Goal: Transaction & Acquisition: Purchase product/service

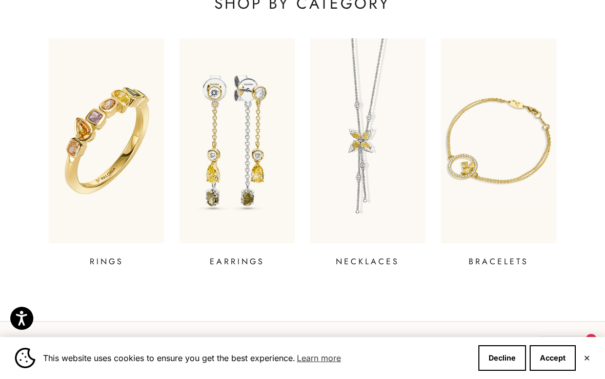
scroll to position [361, 0]
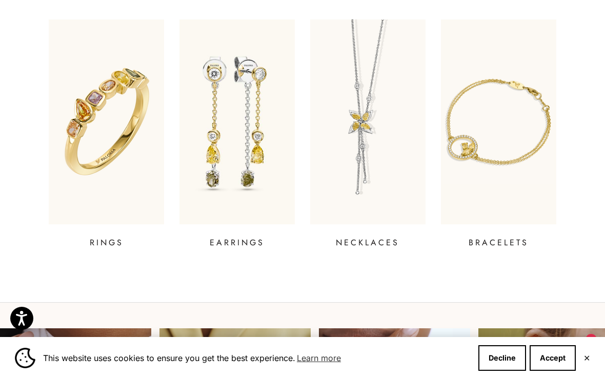
click at [247, 243] on p "EARRINGS" at bounding box center [237, 243] width 55 height 12
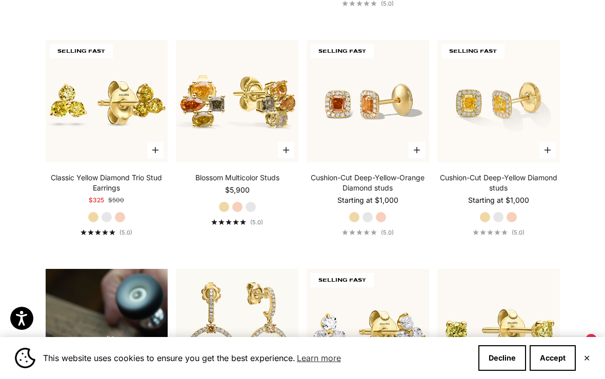
scroll to position [509, 0]
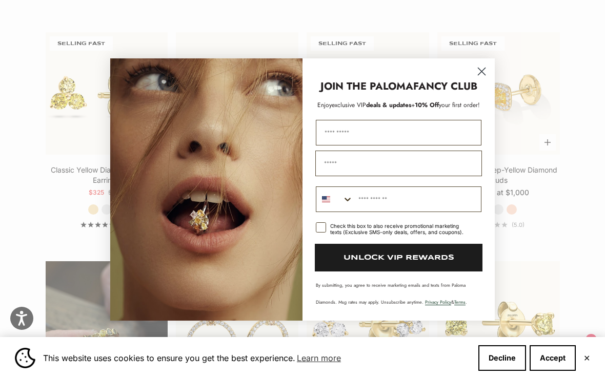
click at [483, 76] on circle "Close dialog" at bounding box center [481, 71] width 17 height 17
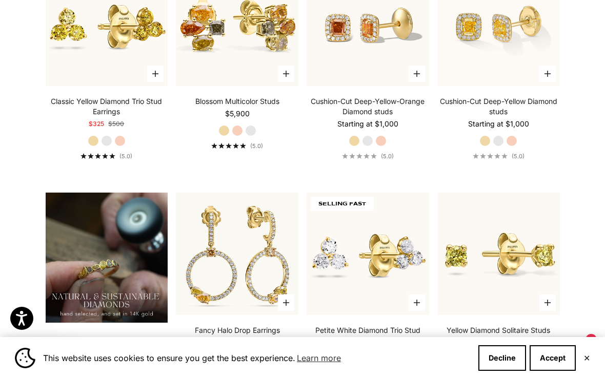
scroll to position [570, 0]
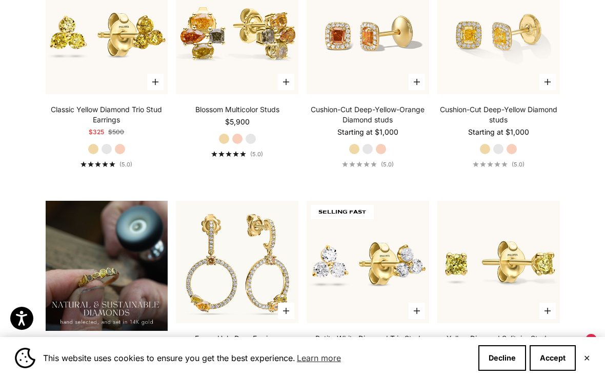
click at [126, 118] on link "Classic Yellow Diamond Trio Stud Earrings" at bounding box center [107, 115] width 122 height 20
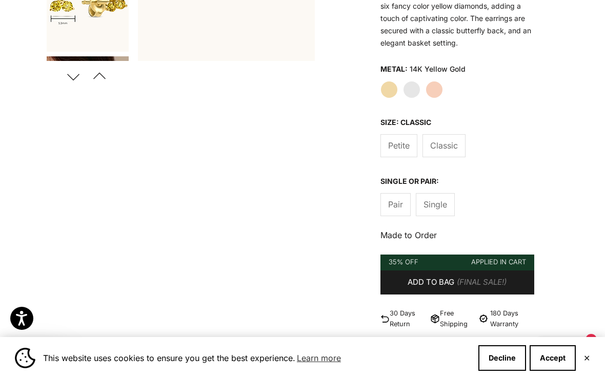
scroll to position [260, 0]
click at [438, 203] on span "Single" at bounding box center [435, 203] width 24 height 13
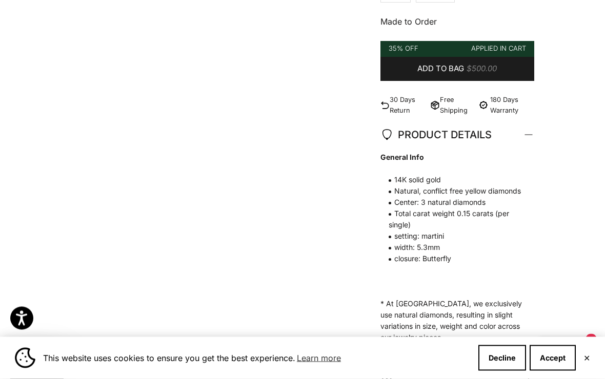
scroll to position [474, 0]
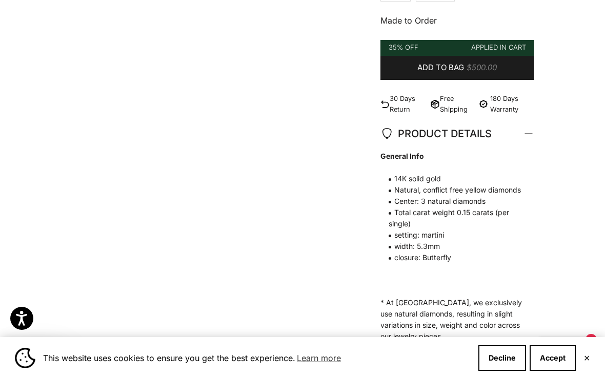
click at [445, 70] on span "Add to bag" at bounding box center [440, 67] width 47 height 13
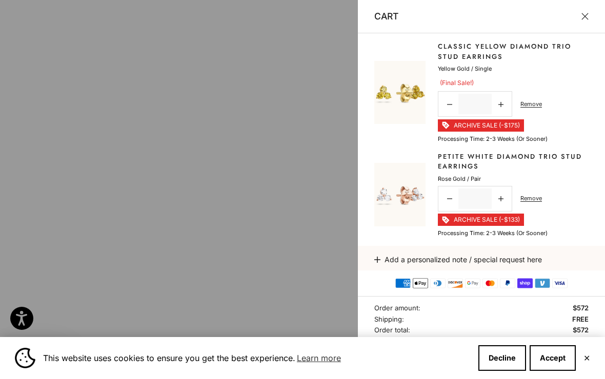
click at [537, 194] on link "Remove" at bounding box center [531, 198] width 22 height 9
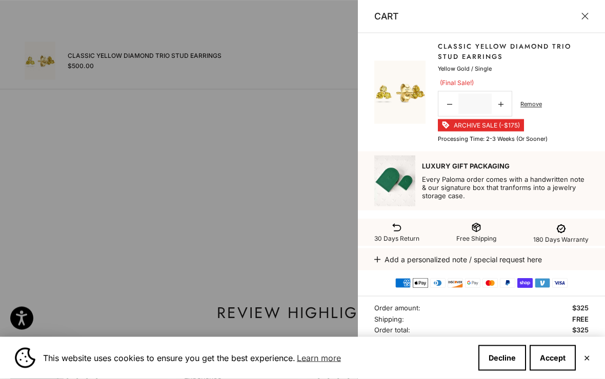
scroll to position [684, 0]
click at [530, 107] on link "Remove" at bounding box center [531, 103] width 22 height 9
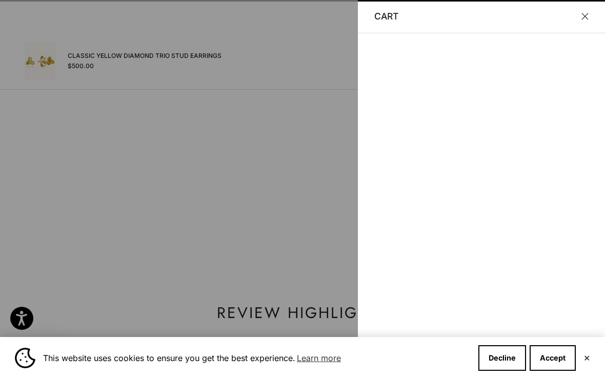
scroll to position [0, 0]
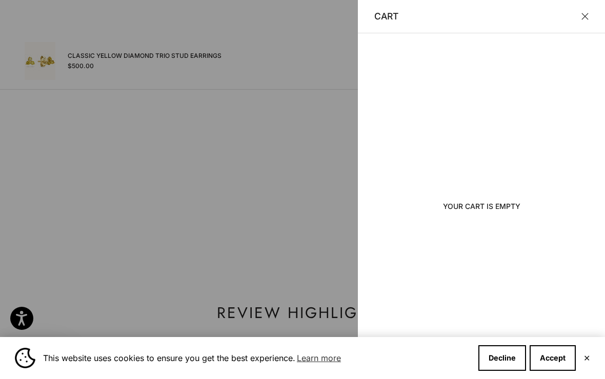
click at [584, 19] on button "Close" at bounding box center [584, 16] width 7 height 7
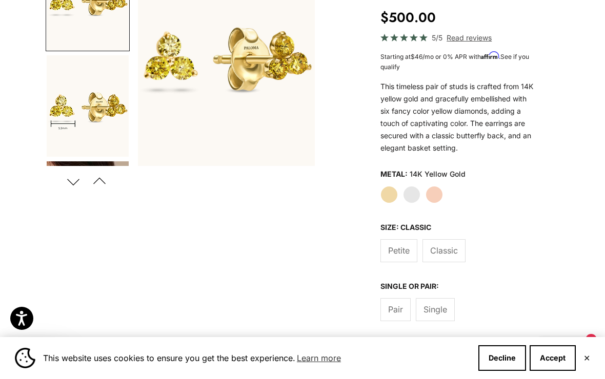
scroll to position [156, 0]
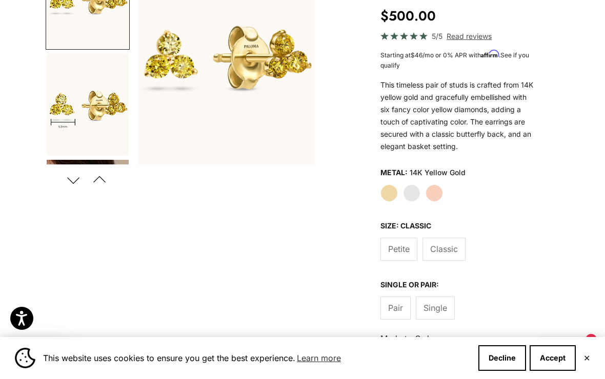
click at [399, 307] on span "Pair" at bounding box center [395, 307] width 15 height 13
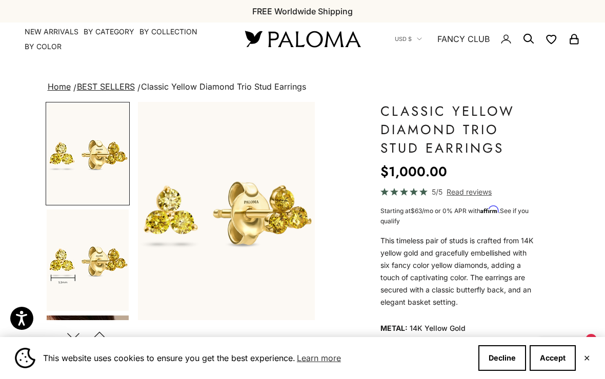
click at [127, 89] on link "BEST SELLERS" at bounding box center [106, 86] width 58 height 10
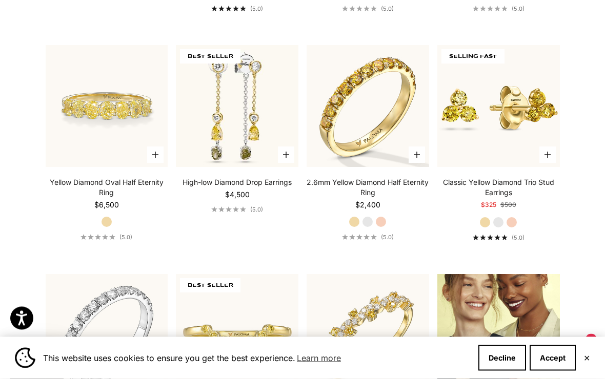
scroll to position [945, 0]
click at [519, 127] on img at bounding box center [498, 105] width 135 height 135
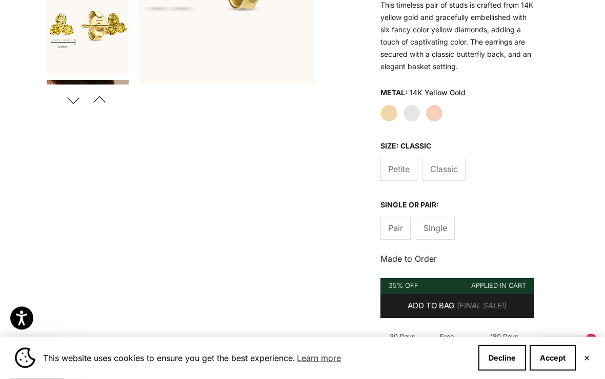
scroll to position [236, 0]
click at [451, 306] on span "Add to bag" at bounding box center [430, 306] width 47 height 13
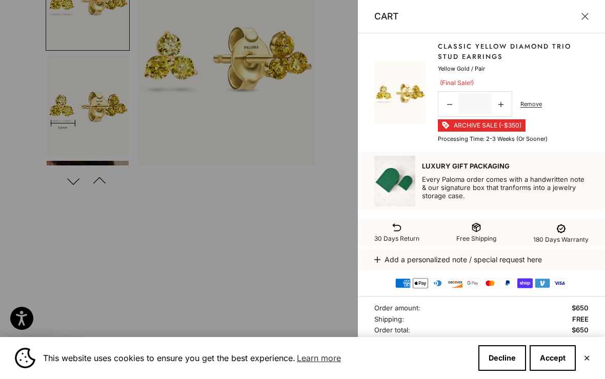
scroll to position [0, 0]
click at [528, 108] on link "Remove" at bounding box center [531, 103] width 22 height 9
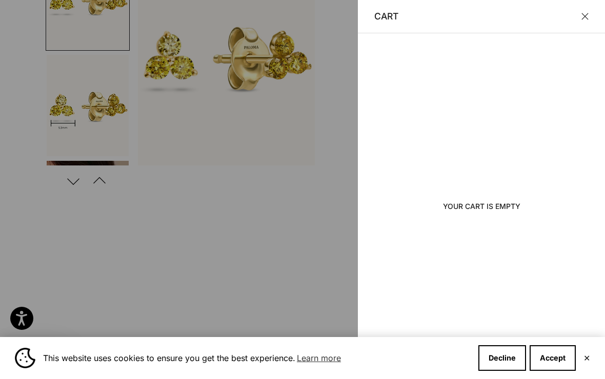
click at [583, 13] on button "Close" at bounding box center [584, 16] width 7 height 7
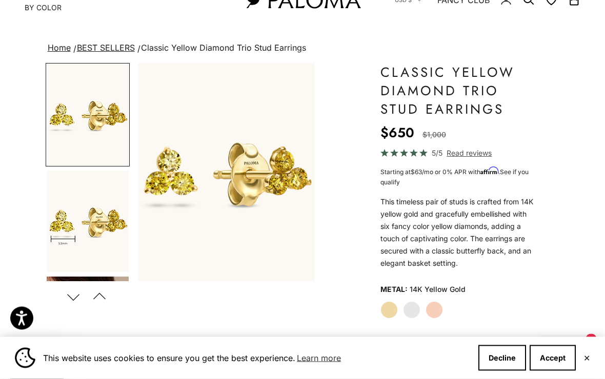
scroll to position [39, 0]
click at [272, 51] on span "Classic Yellow Diamond Trio Stud Earrings" at bounding box center [223, 48] width 165 height 10
click at [222, 46] on span "Classic Yellow Diamond Trio Stud Earrings" at bounding box center [223, 48] width 165 height 10
click at [231, 54] on li "Classic Yellow Diamond Trio Stud Earrings" at bounding box center [222, 47] width 167 height 13
click at [97, 128] on img "Go to item 1" at bounding box center [88, 114] width 82 height 101
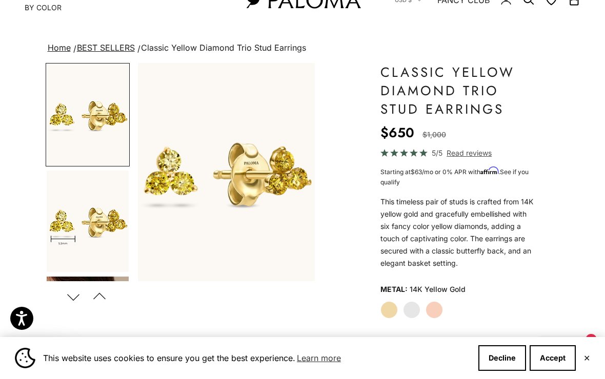
click at [55, 48] on link "Home" at bounding box center [59, 48] width 23 height 10
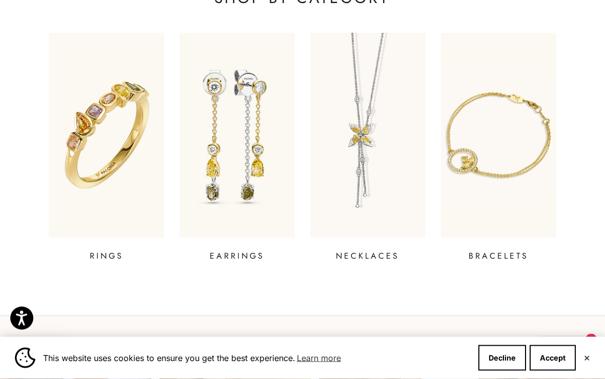
scroll to position [348, 0]
click at [245, 181] on img at bounding box center [236, 135] width 115 height 205
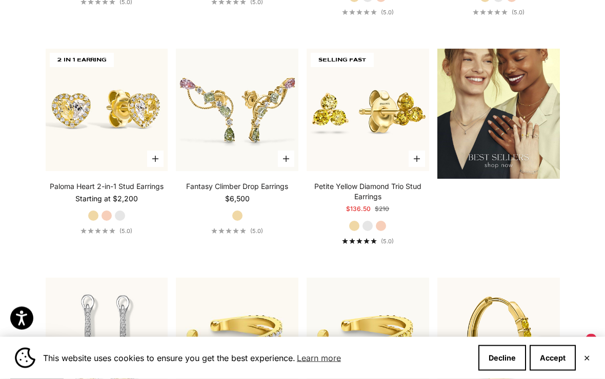
scroll to position [1180, 0]
click at [377, 199] on link "Petite Yellow Diamond Trio Stud Earrings" at bounding box center [367, 191] width 122 height 20
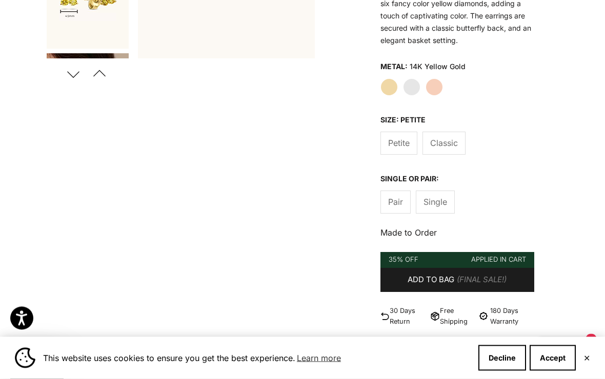
scroll to position [263, 0]
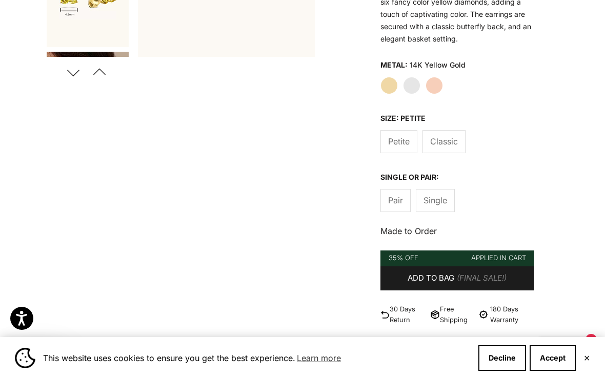
click at [465, 278] on span "(Final Sale!)" at bounding box center [482, 278] width 50 height 13
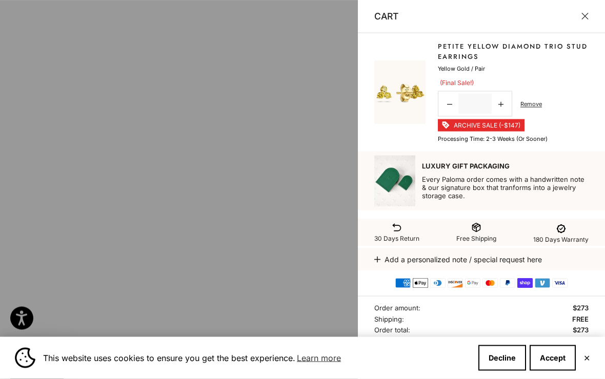
scroll to position [491, 0]
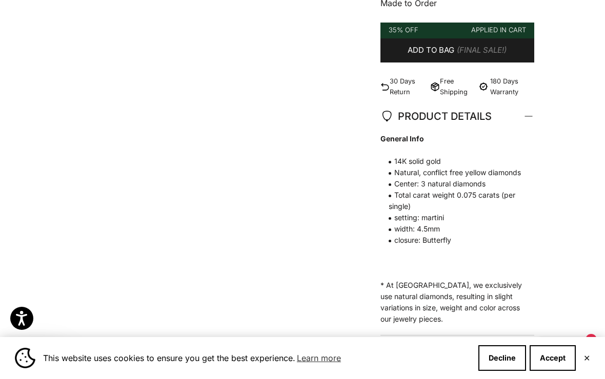
click at [588, 361] on button "✕" at bounding box center [586, 358] width 7 height 6
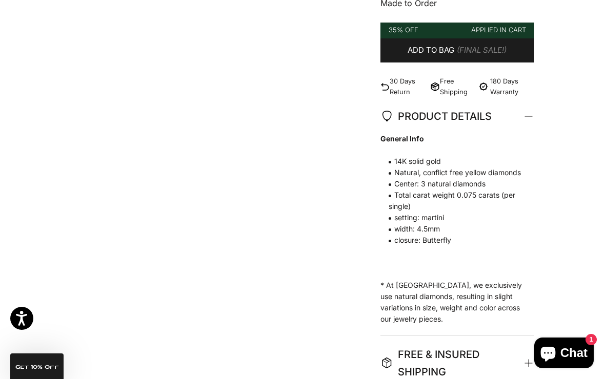
click at [467, 54] on span "(Final Sale!)" at bounding box center [482, 50] width 50 height 13
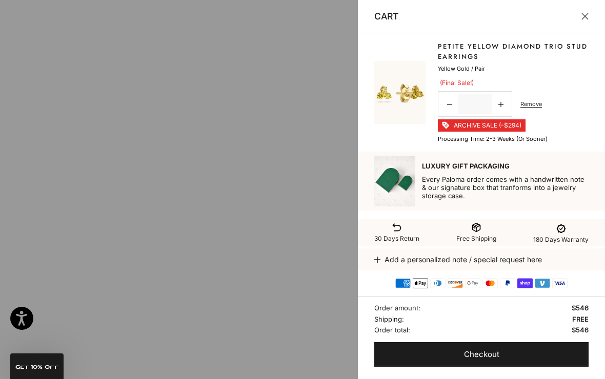
click at [448, 106] on icon at bounding box center [449, 104] width 5 height 5
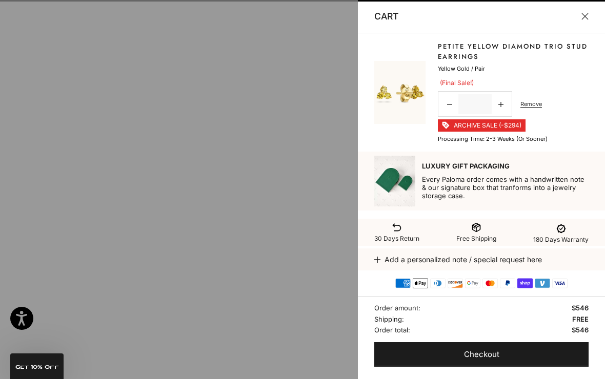
scroll to position [0, 0]
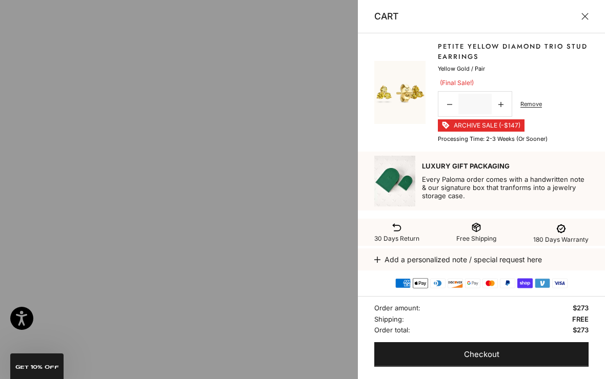
click at [499, 366] on button "Checkout" at bounding box center [481, 354] width 214 height 25
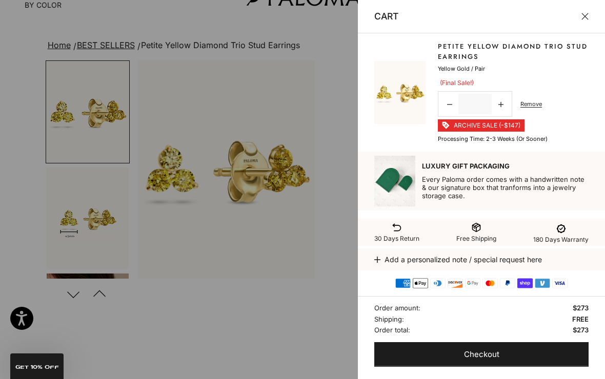
click at [588, 20] on button "Close" at bounding box center [584, 16] width 7 height 7
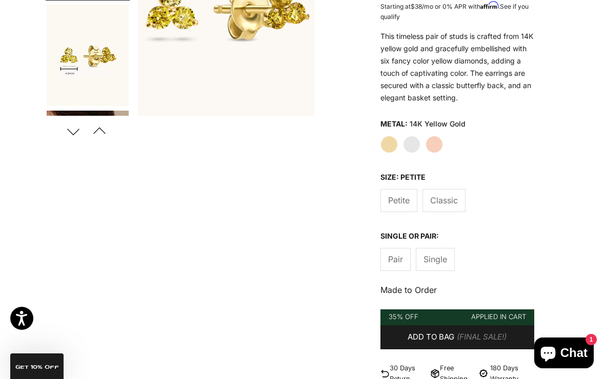
scroll to position [217, 0]
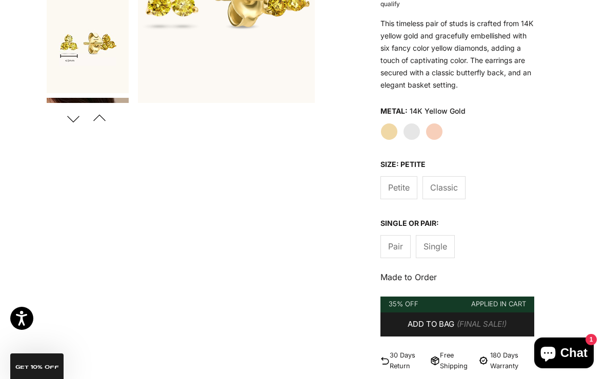
click at [440, 247] on span "Single" at bounding box center [435, 246] width 24 height 13
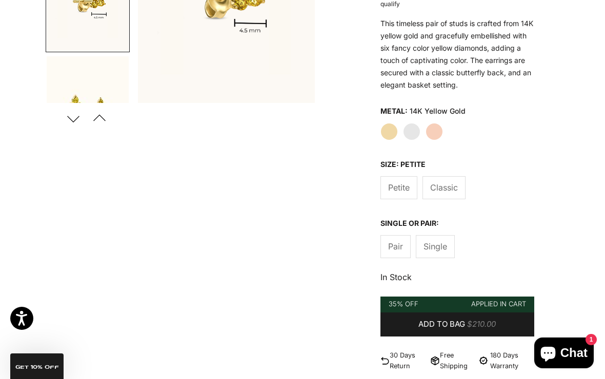
scroll to position [260, 0]
click at [440, 313] on button "Add to bag $210.00" at bounding box center [457, 325] width 154 height 25
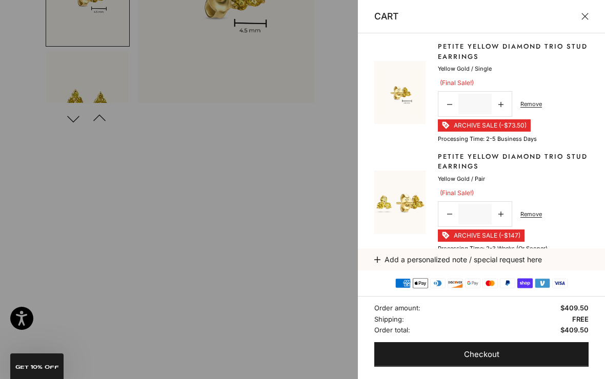
click at [533, 215] on link "Remove" at bounding box center [531, 214] width 22 height 9
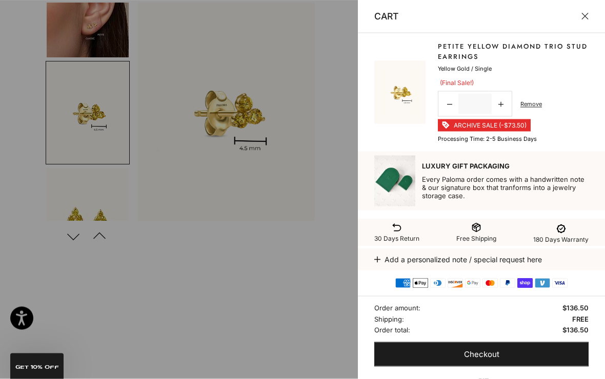
scroll to position [99, 0]
click at [584, 15] on button "Close" at bounding box center [584, 16] width 7 height 7
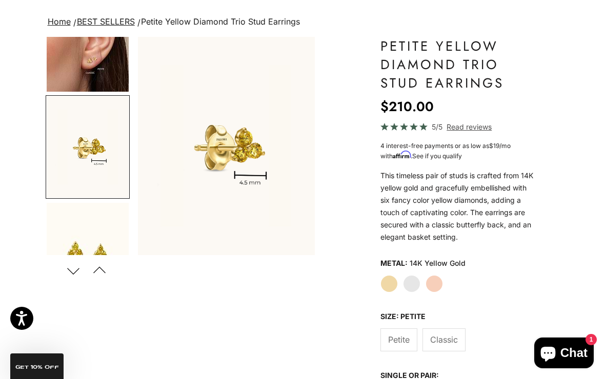
scroll to position [94, 0]
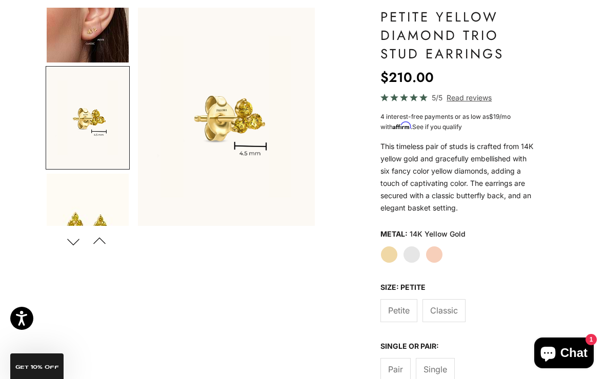
click at [448, 307] on span "Classic" at bounding box center [444, 310] width 28 height 13
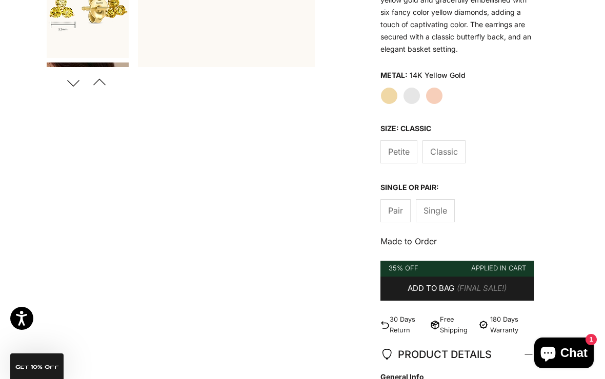
scroll to position [259, 0]
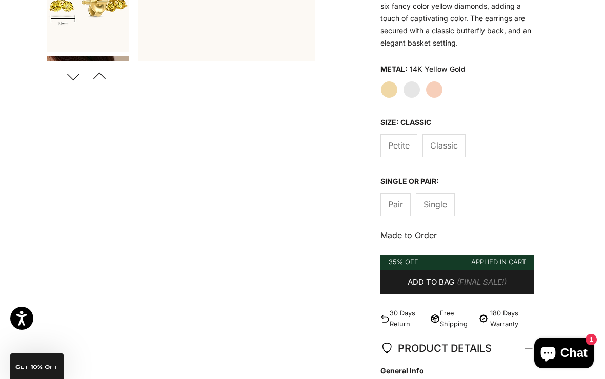
click at [439, 200] on span "Single" at bounding box center [435, 204] width 24 height 13
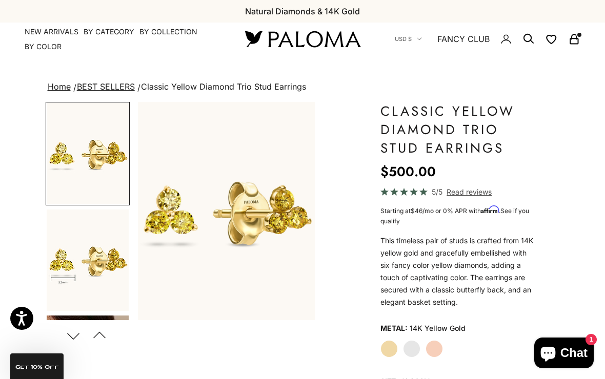
click at [575, 44] on rect "Secondary navigation" at bounding box center [574, 41] width 8 height 5
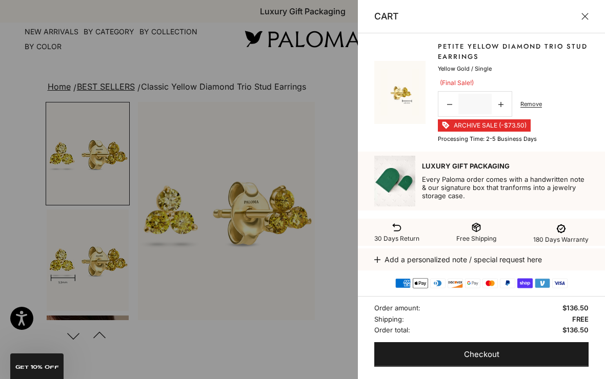
click at [502, 104] on icon at bounding box center [500, 104] width 5 height 5
click at [584, 19] on button "Close" at bounding box center [584, 16] width 7 height 7
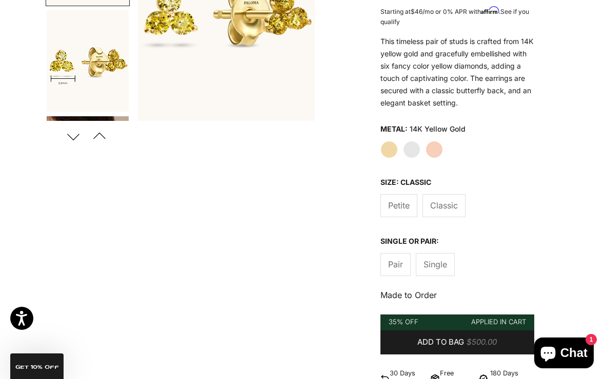
scroll to position [192, 0]
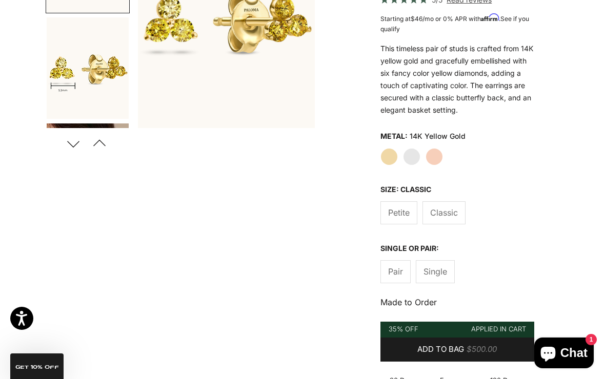
click at [393, 273] on span "Pair" at bounding box center [395, 271] width 15 height 13
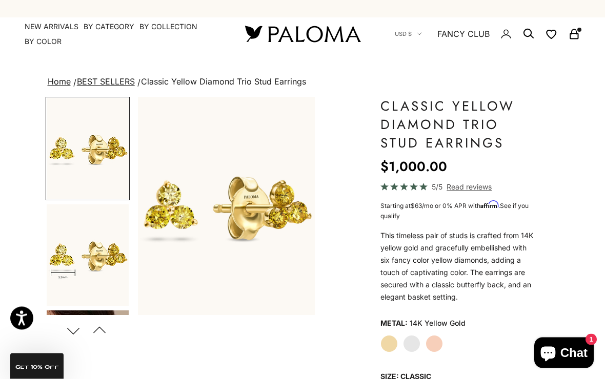
scroll to position [5, 0]
click at [206, 85] on span "Classic Yellow Diamond Trio Stud Earrings" at bounding box center [223, 81] width 165 height 10
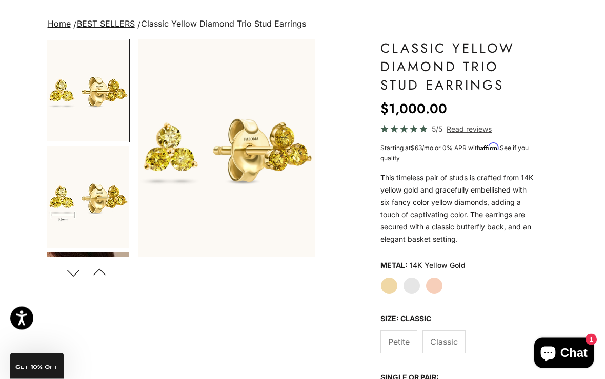
scroll to position [63, 0]
click at [112, 24] on link "BEST SELLERS" at bounding box center [106, 23] width 58 height 10
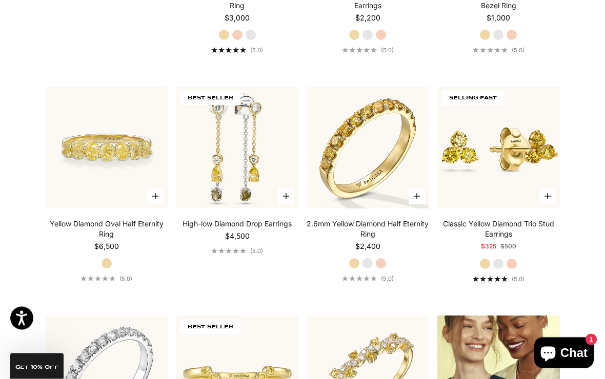
scroll to position [903, 0]
click at [490, 238] on link "Classic Yellow Diamond Trio Stud Earrings" at bounding box center [498, 229] width 122 height 20
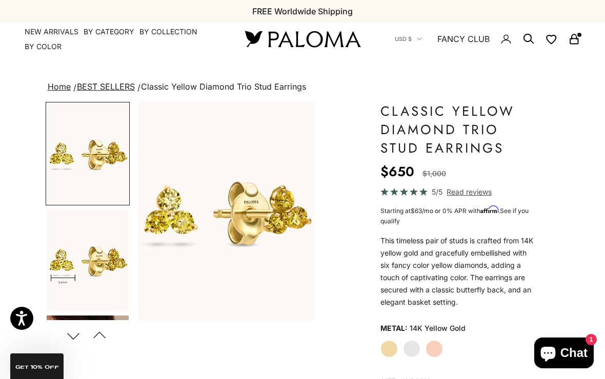
click at [59, 33] on link "NEW ARRIVALS" at bounding box center [52, 32] width 54 height 10
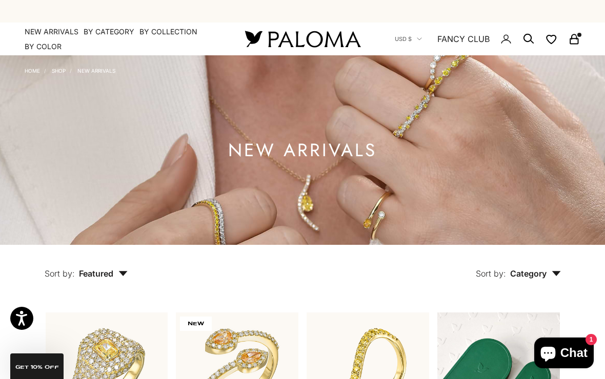
click at [112, 31] on summary "By Category" at bounding box center [109, 32] width 51 height 10
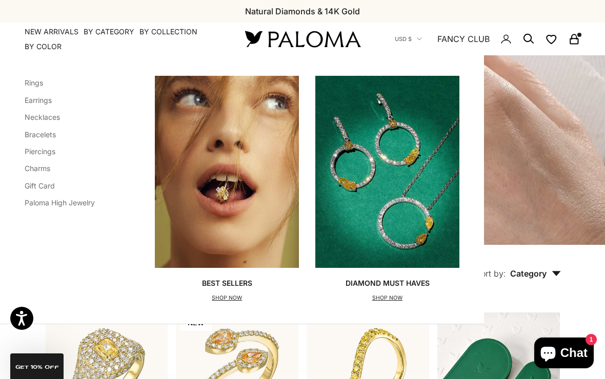
click at [50, 148] on link "Piercings" at bounding box center [40, 151] width 31 height 9
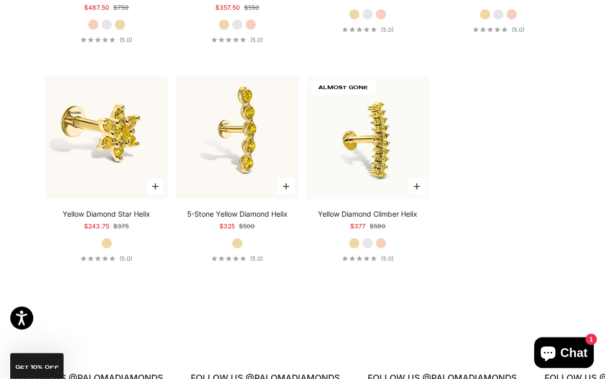
scroll to position [1153, 0]
click at [252, 146] on img at bounding box center [237, 137] width 135 height 135
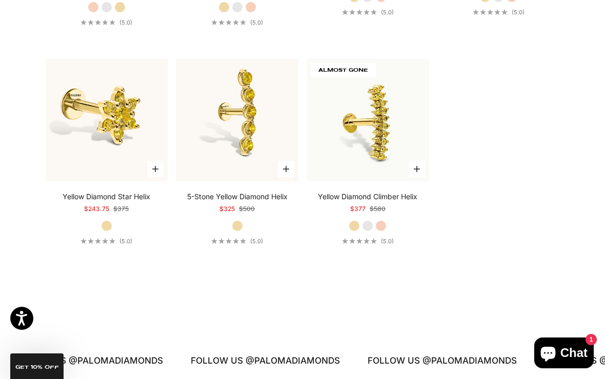
click at [380, 138] on img at bounding box center [367, 120] width 135 height 135
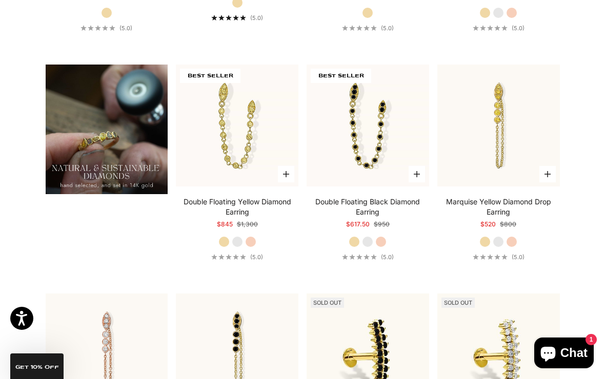
scroll to position [705, 0]
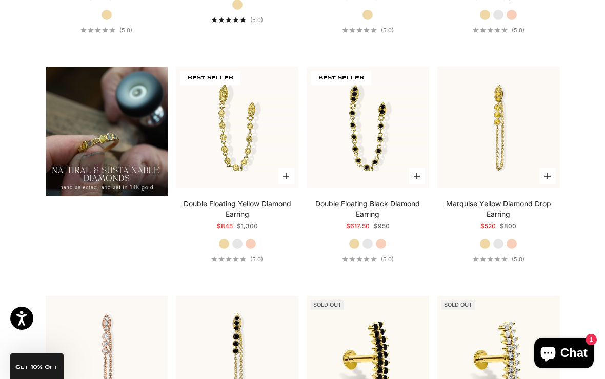
click at [508, 148] on img at bounding box center [498, 127] width 135 height 135
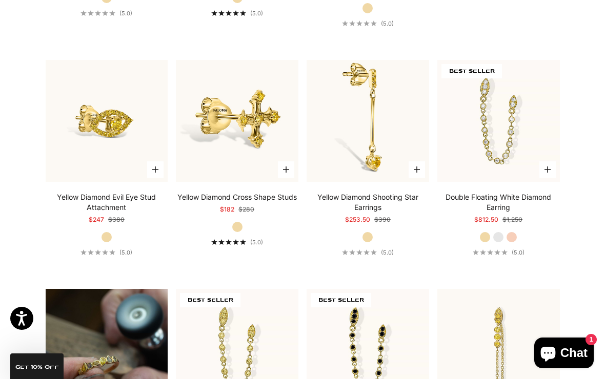
scroll to position [482, 0]
click at [373, 156] on img at bounding box center [367, 121] width 135 height 135
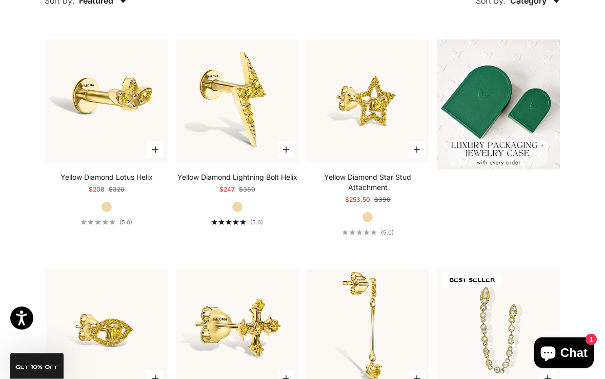
scroll to position [273, 0]
click at [130, 111] on img at bounding box center [106, 100] width 135 height 135
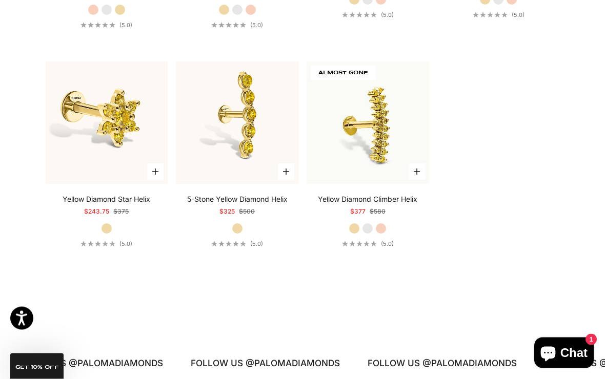
scroll to position [1168, 0]
click at [116, 137] on img at bounding box center [106, 122] width 135 height 135
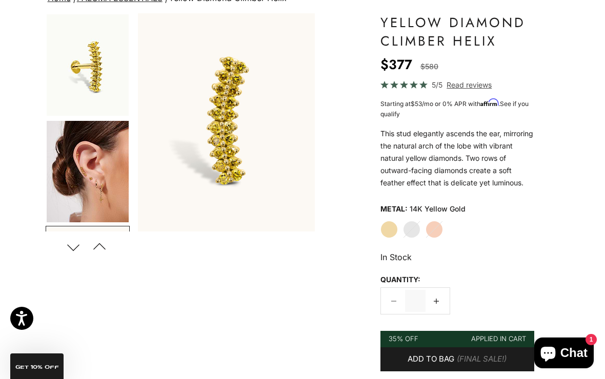
scroll to position [98, 0]
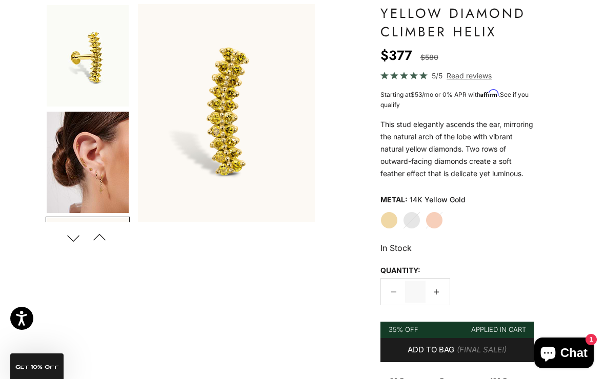
click at [100, 172] on img "Go to item 4" at bounding box center [88, 162] width 82 height 101
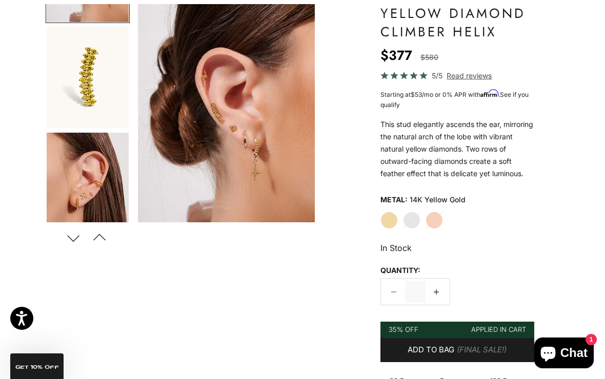
scroll to position [191, 0]
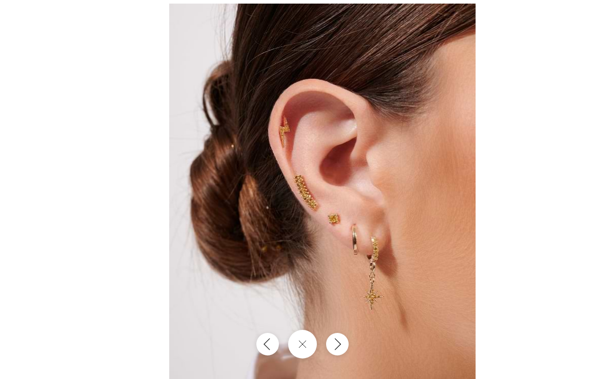
click at [297, 211] on img at bounding box center [322, 193] width 306 height 378
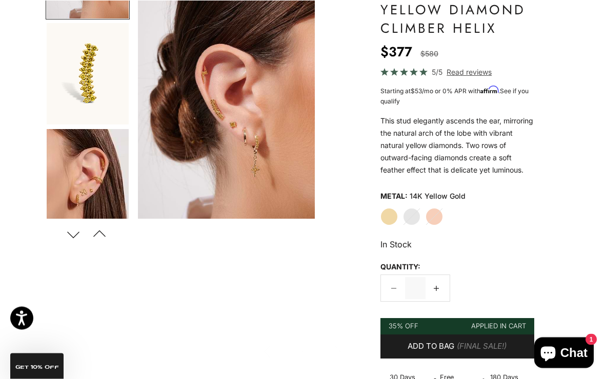
scroll to position [101, 0]
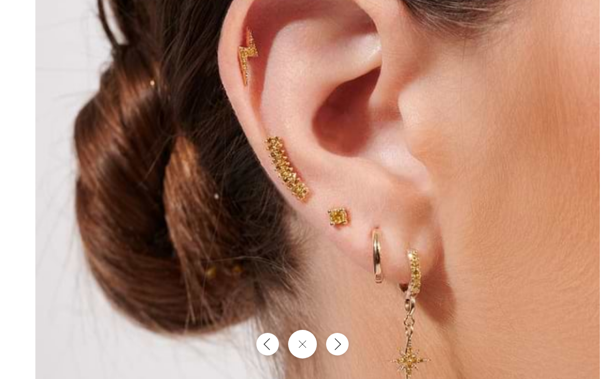
click at [299, 200] on img at bounding box center [317, 169] width 564 height 696
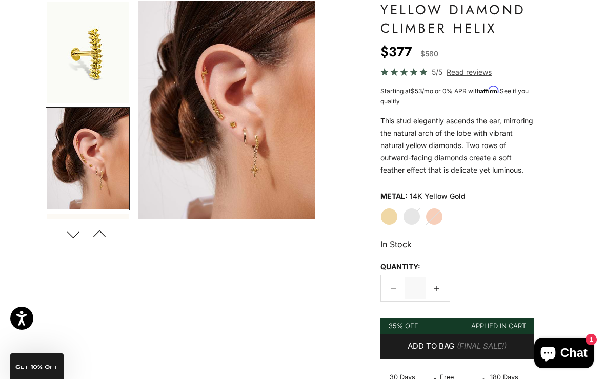
scroll to position [0, 0]
click at [99, 73] on img "Go to item 1" at bounding box center [88, 52] width 82 height 101
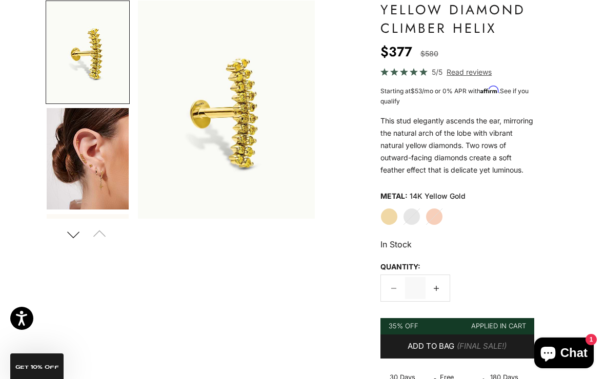
click at [458, 72] on span "Read reviews" at bounding box center [468, 72] width 45 height 12
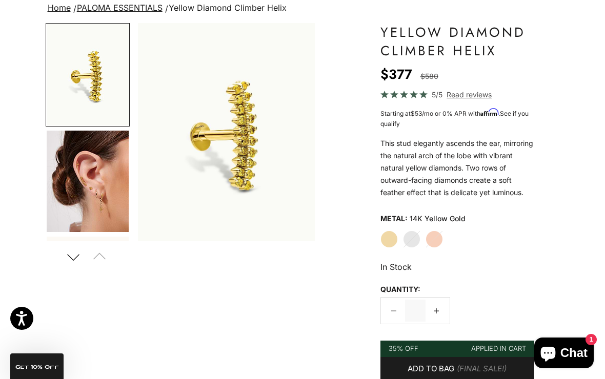
scroll to position [80, 0]
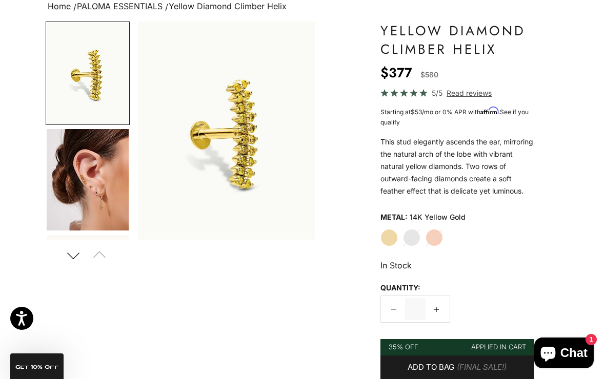
click at [90, 176] on img "Go to item 4" at bounding box center [88, 179] width 82 height 101
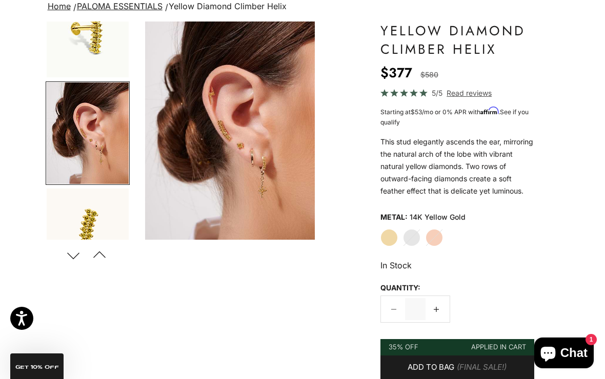
scroll to position [48, 0]
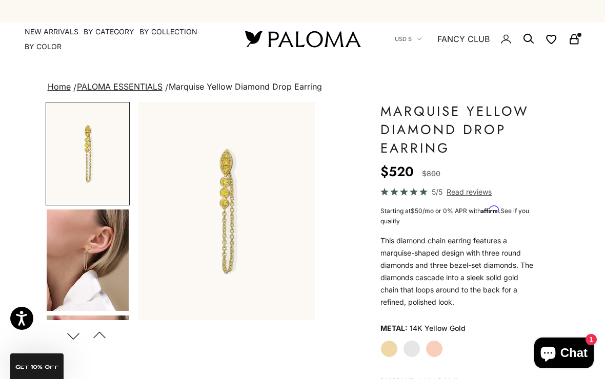
scroll to position [2, 0]
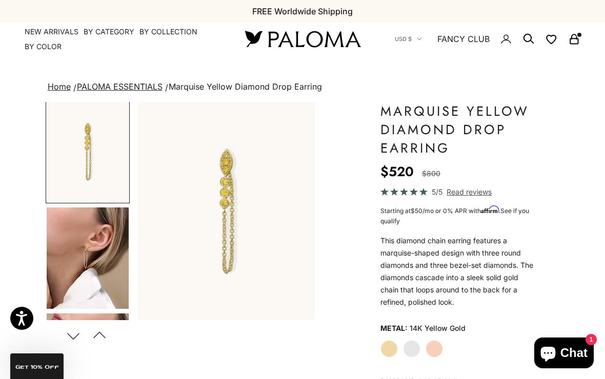
click at [108, 234] on img "Go to item 4" at bounding box center [88, 258] width 82 height 101
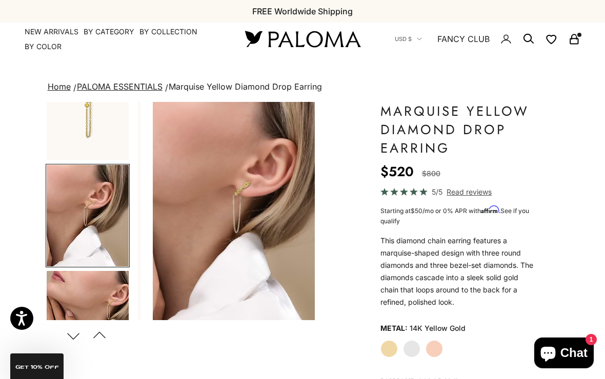
scroll to position [0, 189]
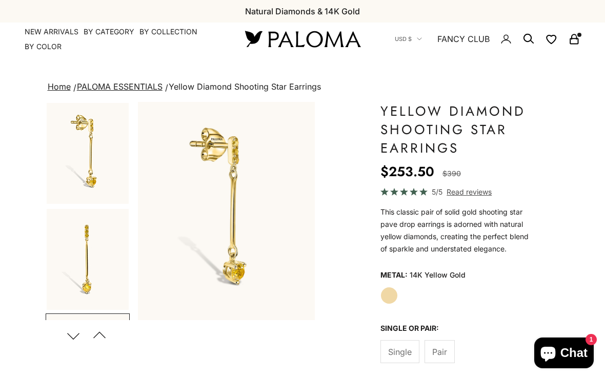
scroll to position [0, 378]
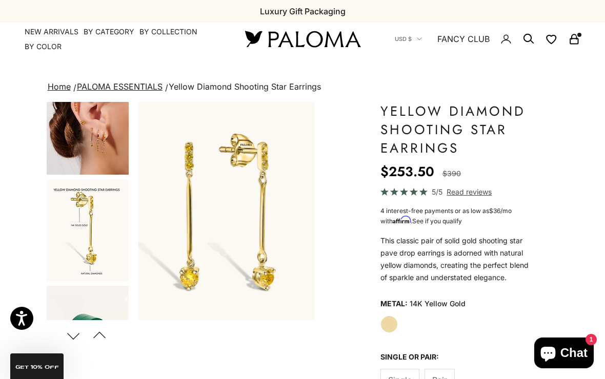
click at [102, 138] on img "Go to item 4" at bounding box center [88, 123] width 82 height 101
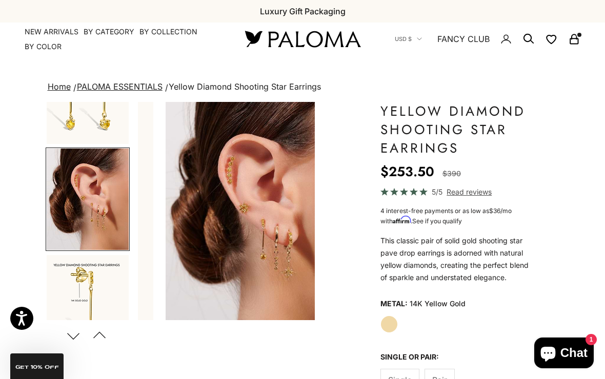
scroll to position [0, 567]
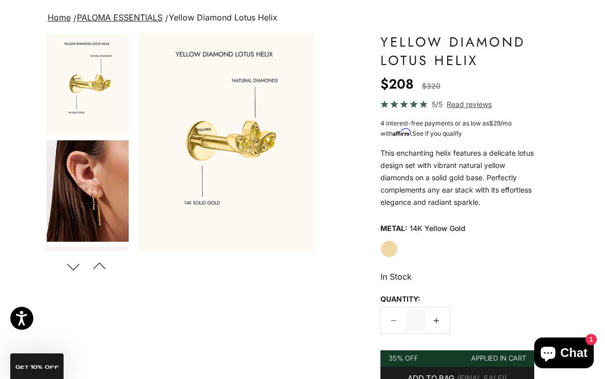
scroll to position [84, 0]
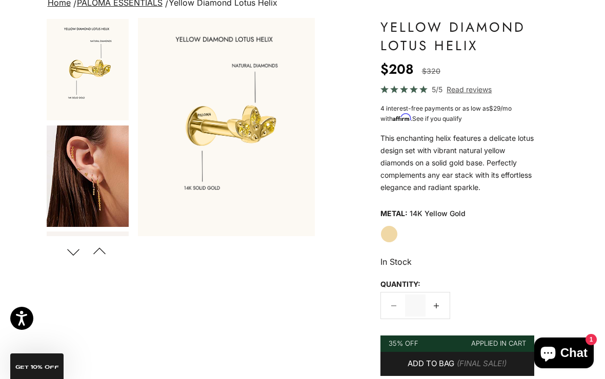
click at [91, 179] on img "Go to item 5" at bounding box center [88, 176] width 82 height 101
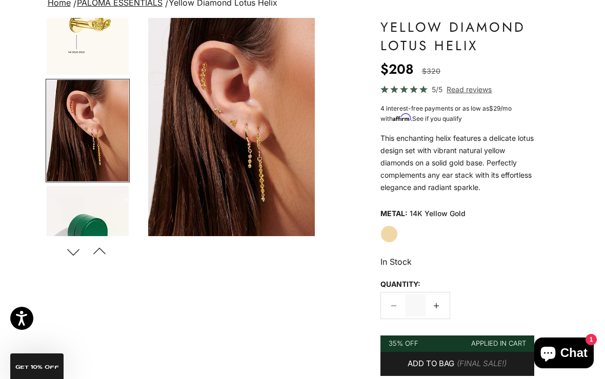
scroll to position [0, 189]
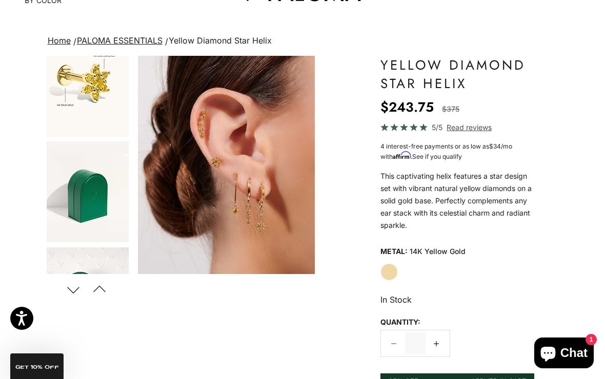
scroll to position [217, 0]
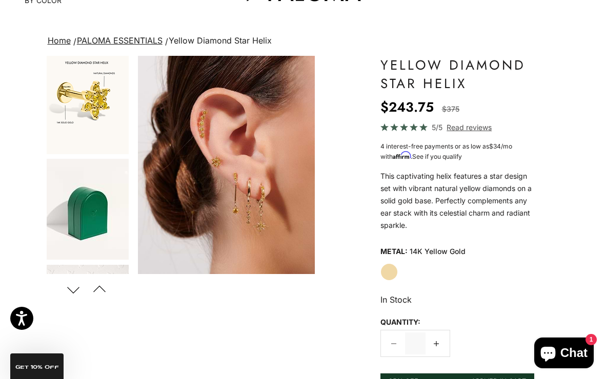
click at [110, 125] on img "Go to item 6" at bounding box center [88, 103] width 82 height 101
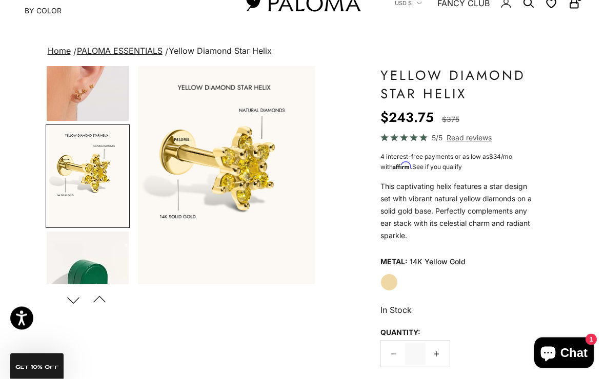
scroll to position [0, 0]
